Goal: Transaction & Acquisition: Purchase product/service

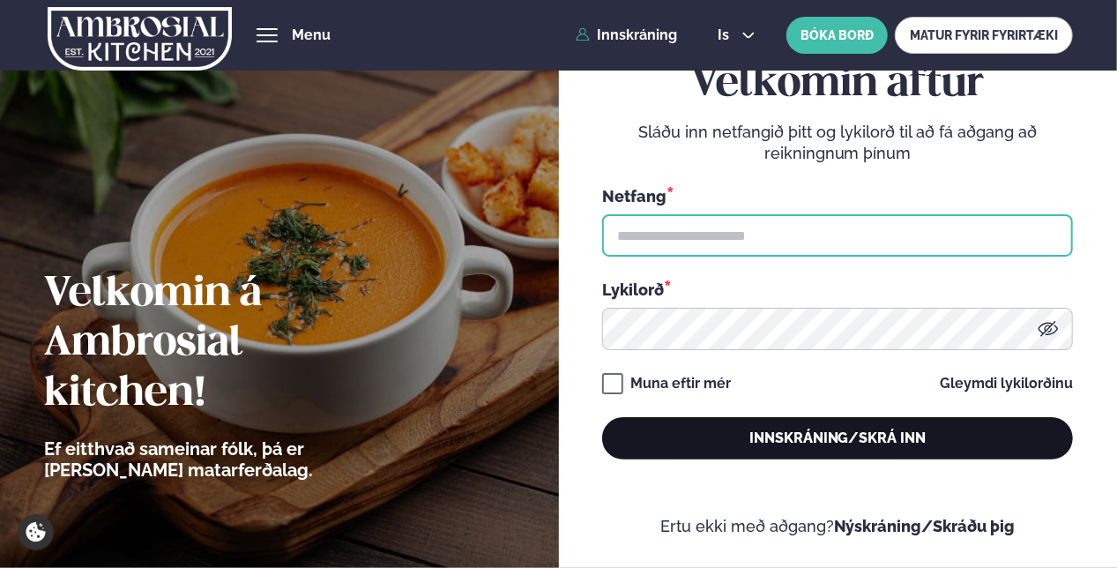
type input "**********"
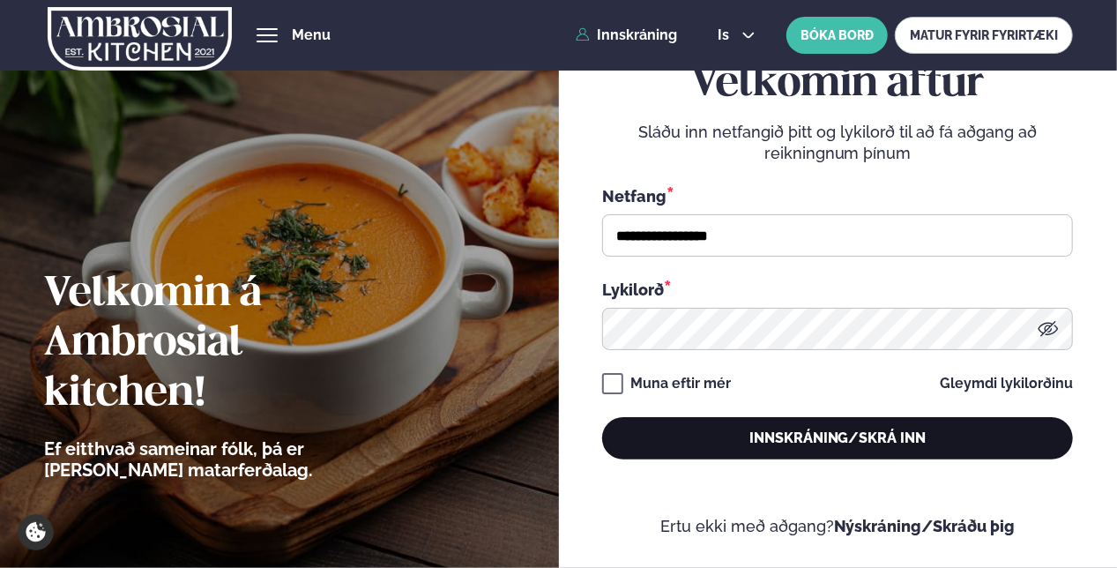
click at [917, 436] on button "Innskráning/Skrá inn" at bounding box center [837, 438] width 471 height 42
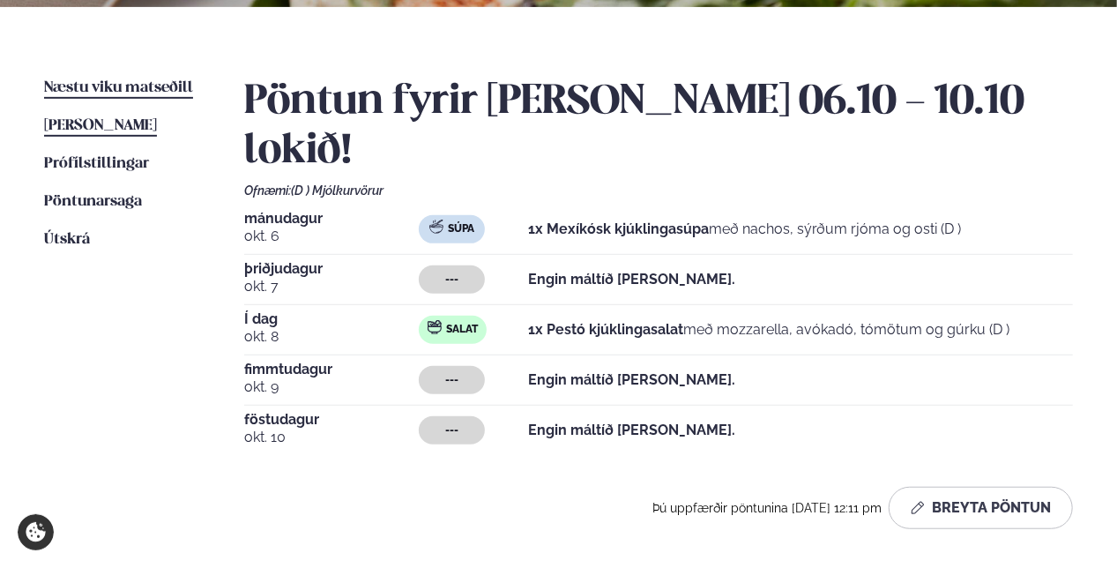
scroll to position [353, 0]
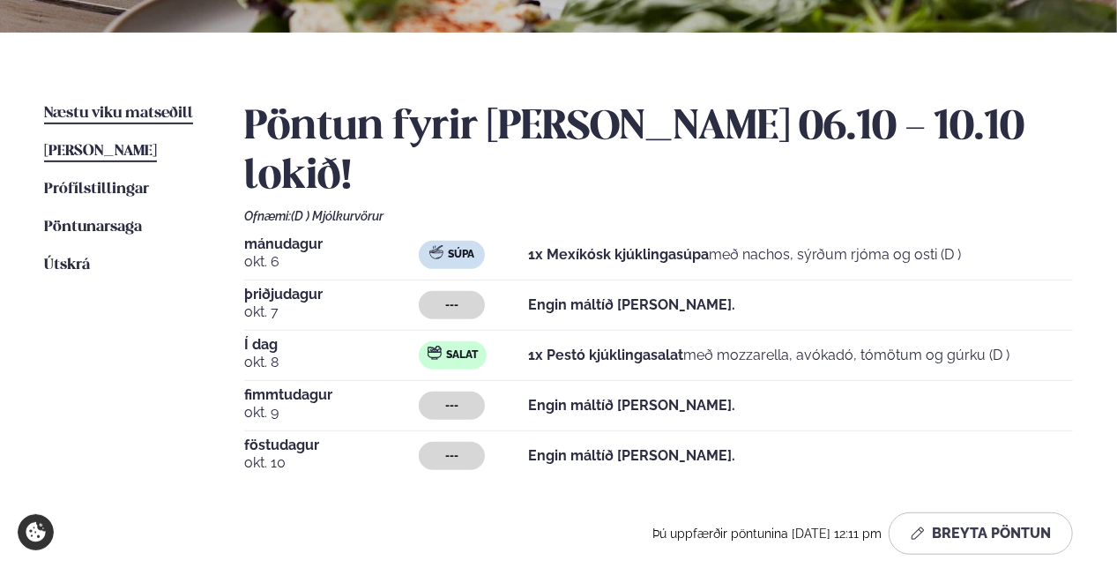
click at [141, 109] on span "Næstu viku matseðill" at bounding box center [118, 113] width 149 height 15
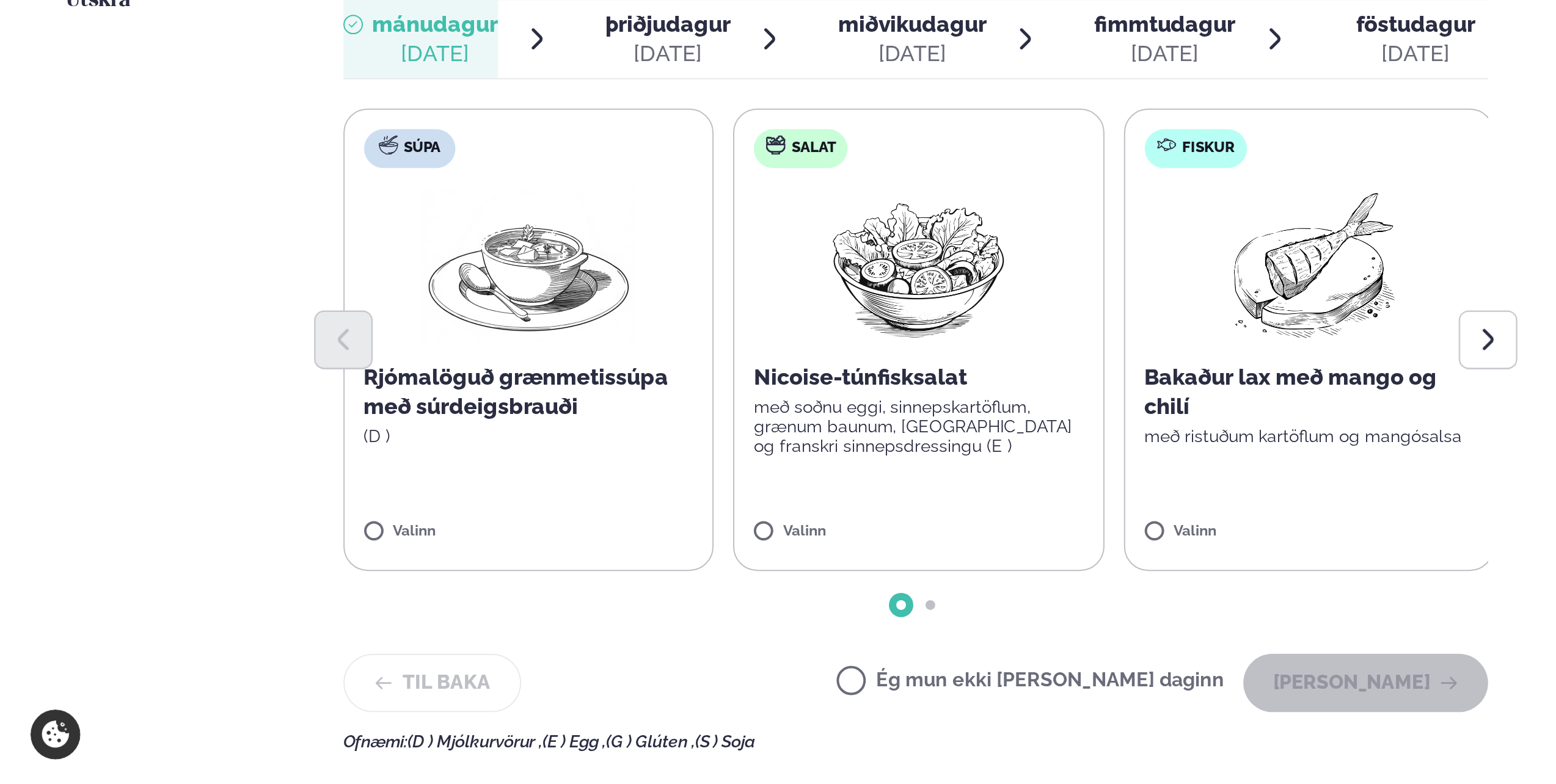
scroll to position [266, 0]
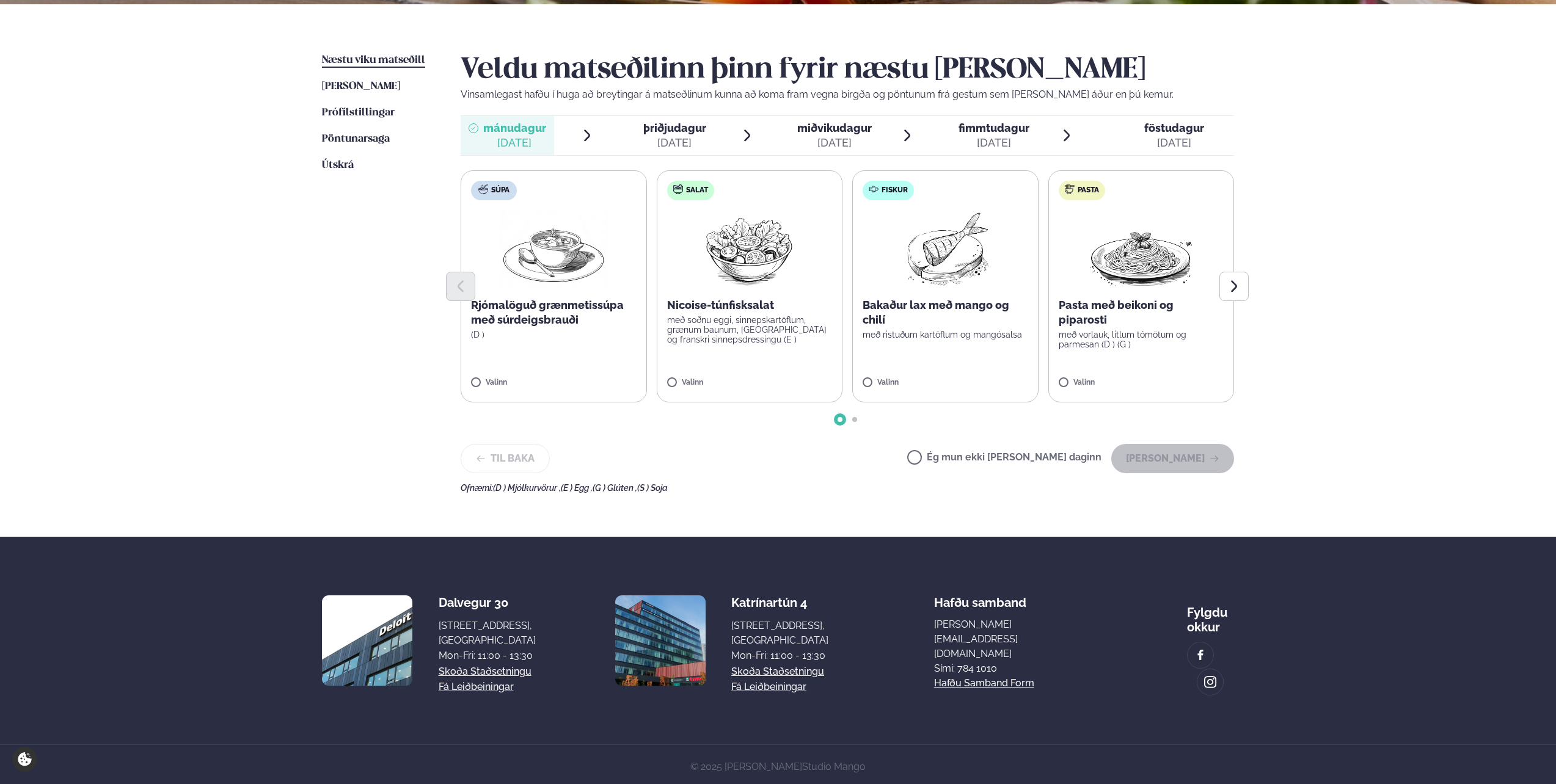
click at [773, 318] on p "Bakaður lax með mango og chilí" at bounding box center [945, 312] width 166 height 29
click at [773, 393] on button "[PERSON_NAME]" at bounding box center [1172, 458] width 123 height 29
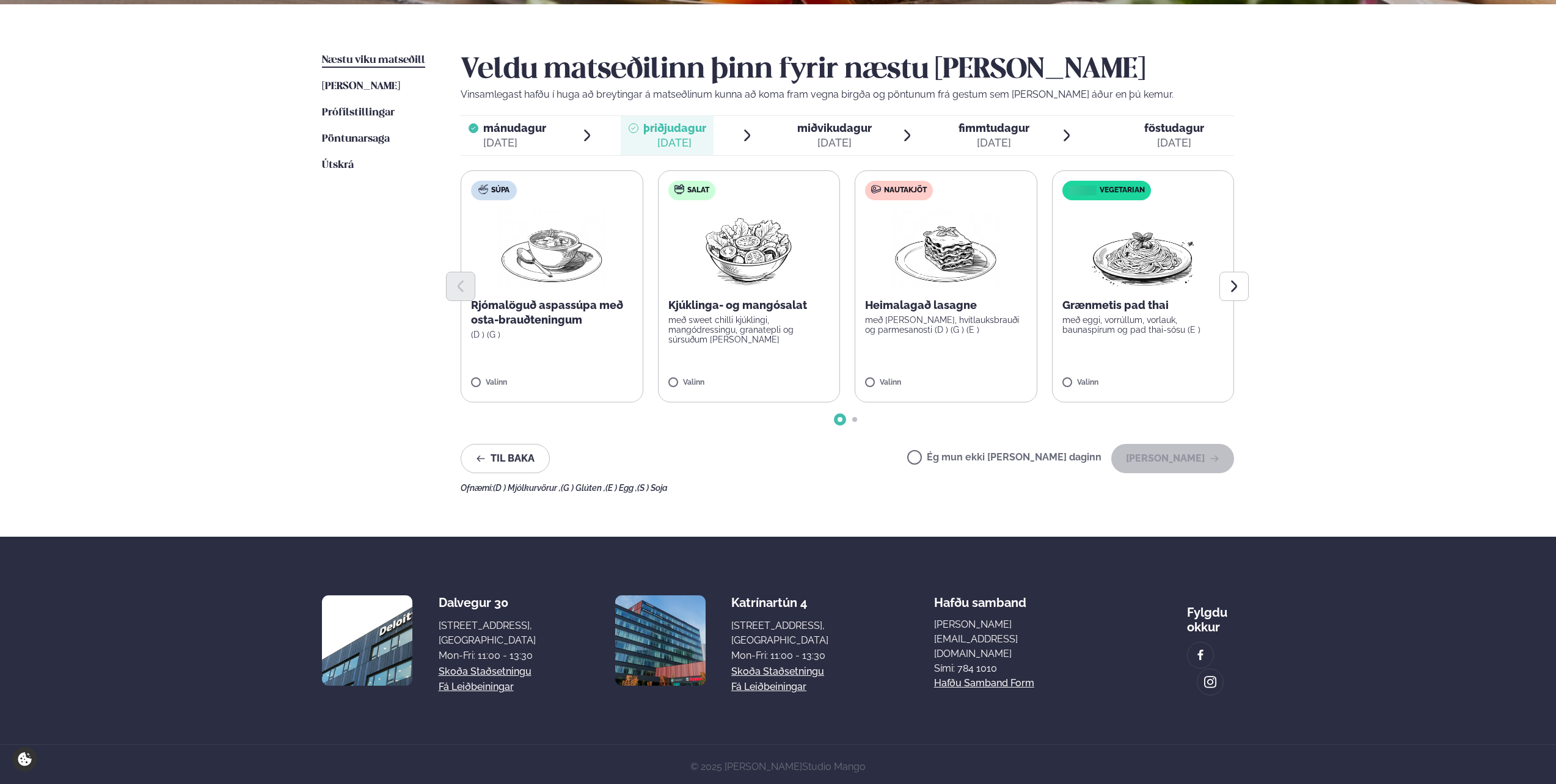
click at [773, 125] on span "miðvikudagur" at bounding box center [835, 127] width 75 height 13
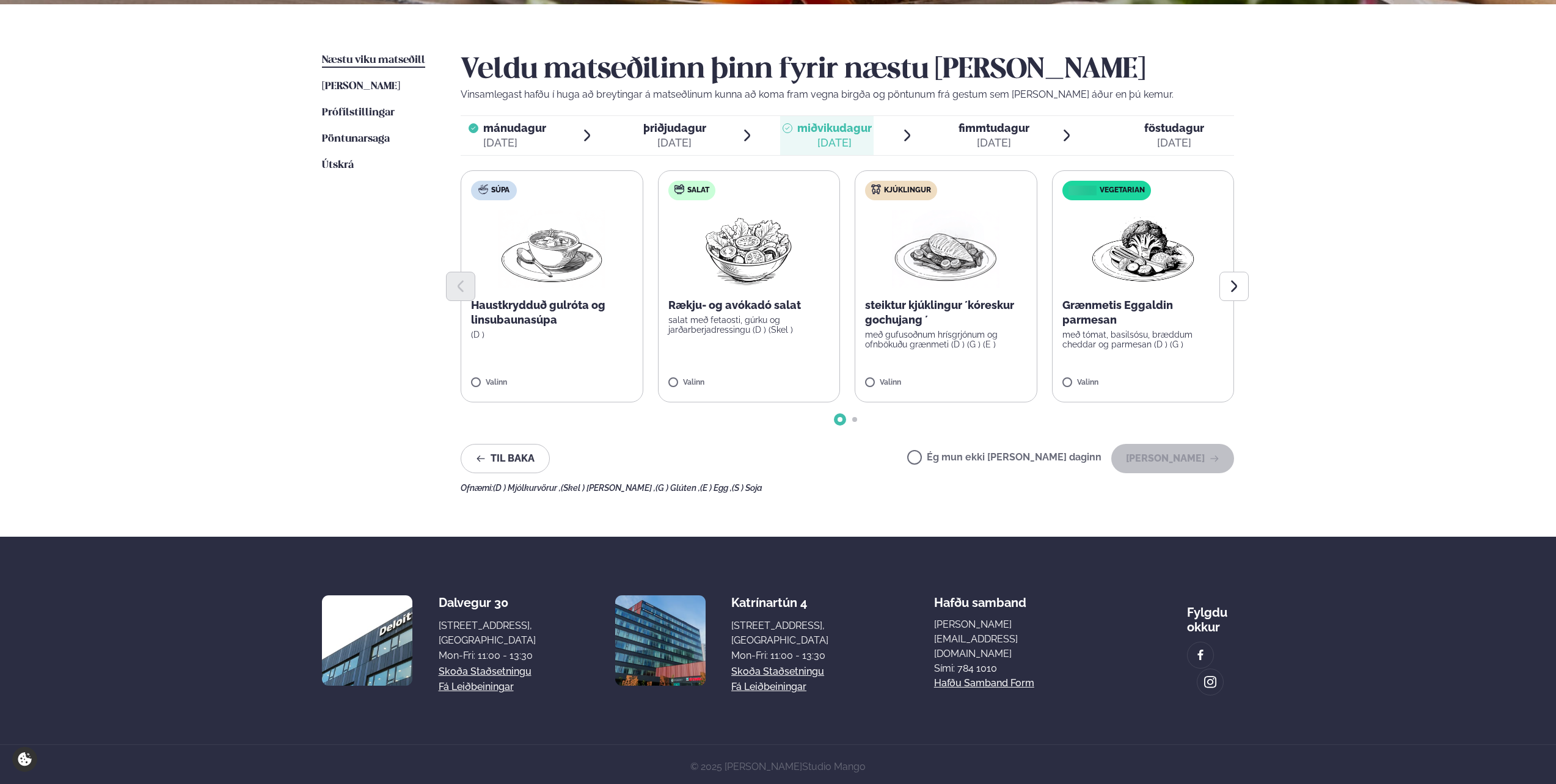
click at [773, 324] on p "steiktur kjúklingur ´kóreskur gochujang ´" at bounding box center [946, 312] width 162 height 29
click at [773, 393] on button "[PERSON_NAME]" at bounding box center [1172, 458] width 123 height 29
